Goal: Task Accomplishment & Management: Manage account settings

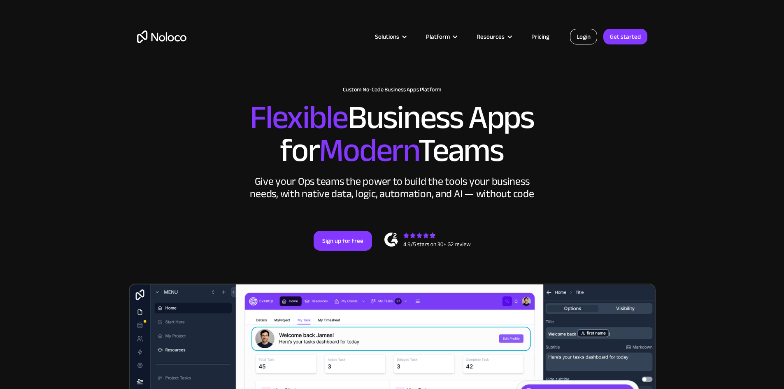
click at [585, 42] on link "Login" at bounding box center [583, 37] width 27 height 16
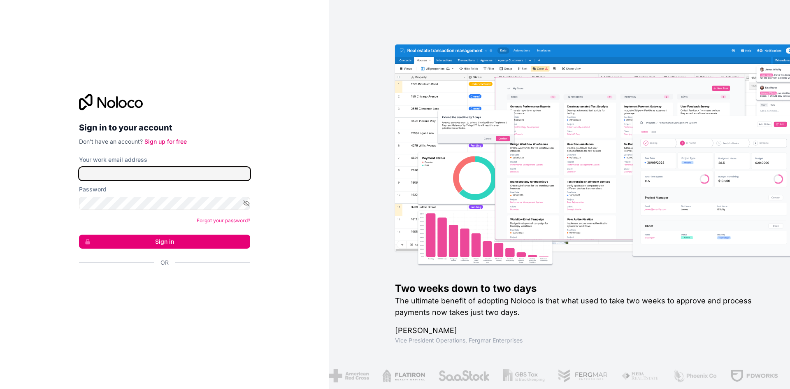
click at [132, 178] on input "Your work email address" at bounding box center [164, 173] width 171 height 13
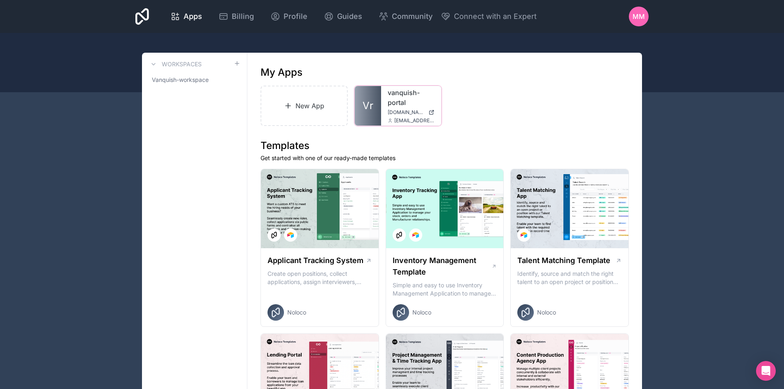
click at [384, 102] on div "vanquish-portal [DOMAIN_NAME] [EMAIL_ADDRESS][DOMAIN_NAME]" at bounding box center [411, 106] width 60 height 40
click at [402, 109] on span "[DOMAIN_NAME]" at bounding box center [406, 112] width 37 height 7
